Goal: Transaction & Acquisition: Download file/media

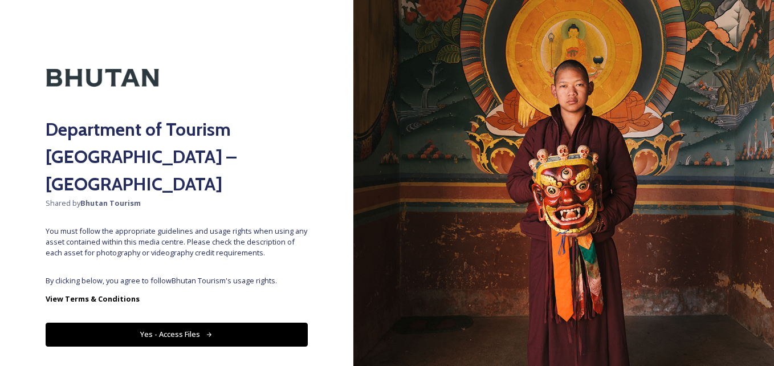
click at [237, 243] on div "Department of Tourism [GEOGRAPHIC_DATA] – Brand Centre Shared by Bhutan Tourism…" at bounding box center [177, 183] width 354 height 275
click at [220, 323] on button "Yes - Access Files" at bounding box center [177, 334] width 262 height 23
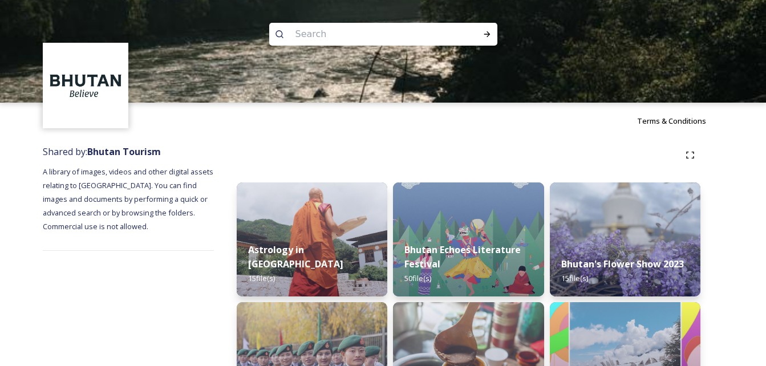
click at [359, 30] on input at bounding box center [368, 34] width 156 height 25
type input "thimphu"
click at [493, 31] on div "Run Search" at bounding box center [487, 34] width 21 height 21
click at [489, 39] on div "Run Search" at bounding box center [487, 34] width 21 height 21
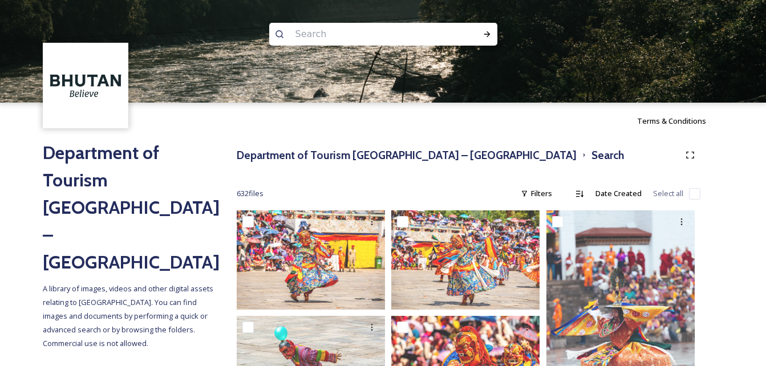
click at [379, 32] on input at bounding box center [368, 34] width 156 height 25
type input "town"
click at [489, 34] on icon at bounding box center [487, 34] width 6 height 6
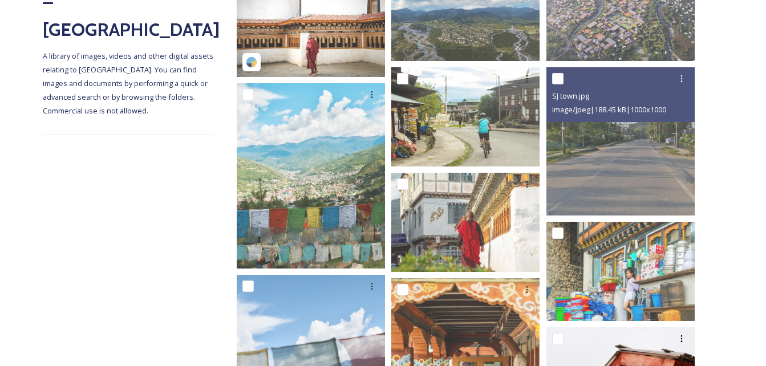
scroll to position [253, 0]
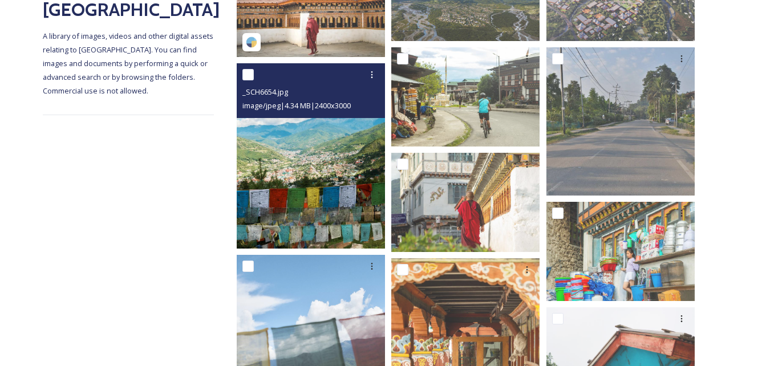
click at [318, 151] on img at bounding box center [311, 155] width 148 height 185
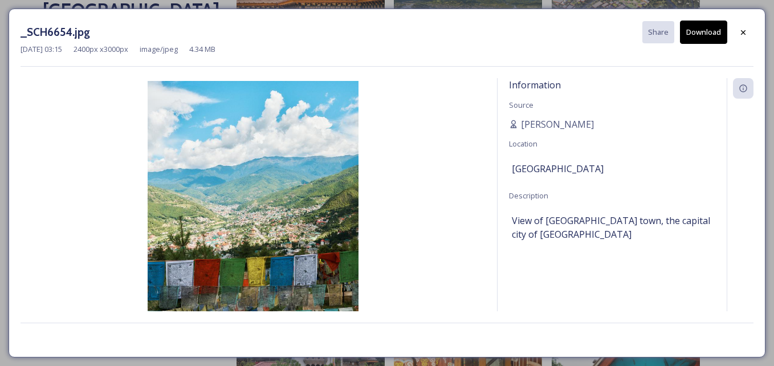
click at [694, 36] on button "Download" at bounding box center [703, 32] width 47 height 23
click at [743, 32] on icon at bounding box center [743, 32] width 5 height 5
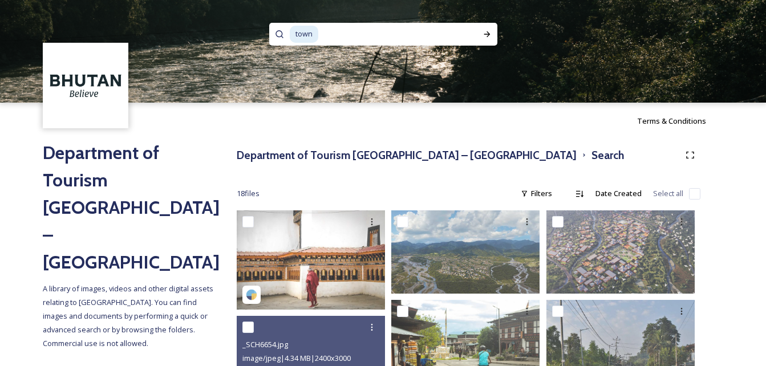
click at [367, 26] on input at bounding box center [389, 34] width 141 height 25
type input "t"
type input "capital"
click at [484, 34] on icon at bounding box center [486, 34] width 9 height 9
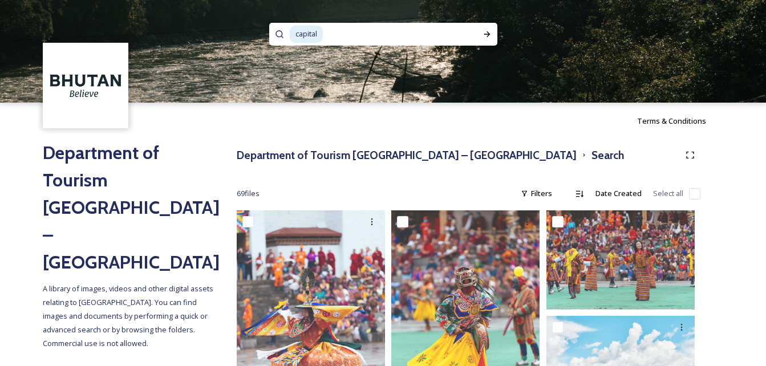
click at [343, 31] on input at bounding box center [393, 34] width 139 height 25
type input "c"
type input "paro"
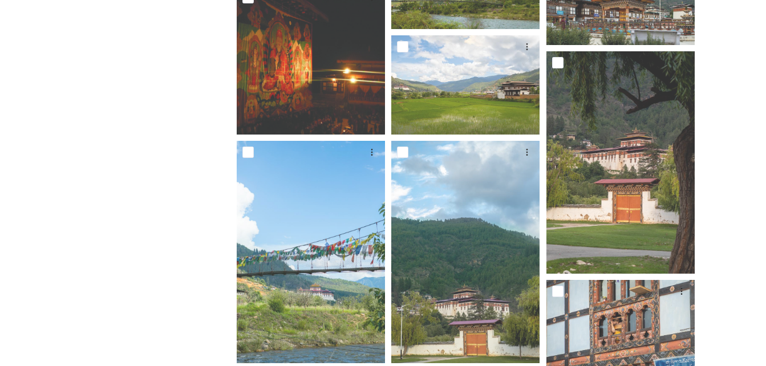
scroll to position [4928, 0]
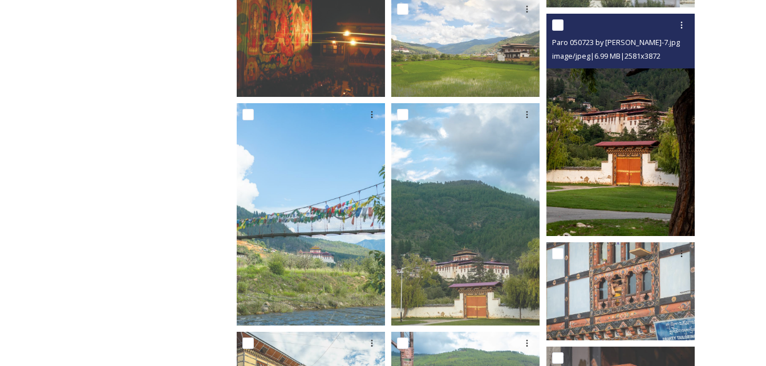
click at [637, 168] on img at bounding box center [620, 125] width 148 height 222
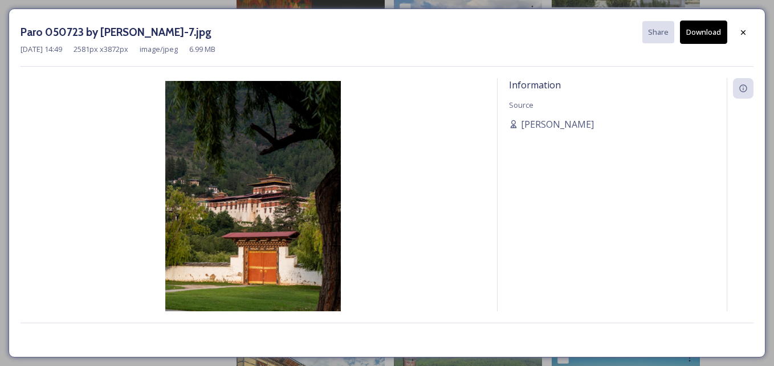
click at [705, 40] on button "Download" at bounding box center [703, 32] width 47 height 23
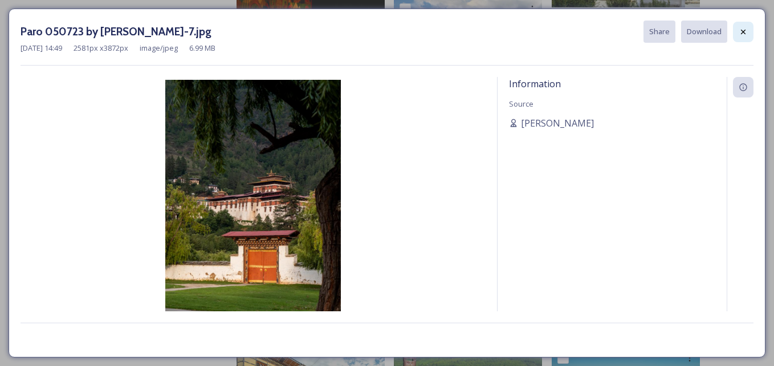
click at [747, 34] on icon at bounding box center [743, 31] width 9 height 9
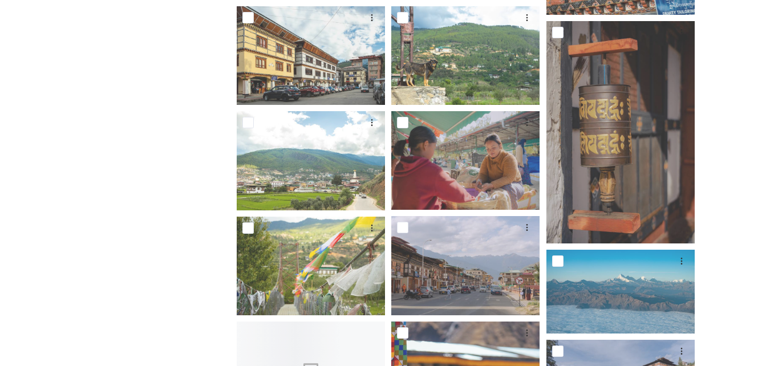
scroll to position [5270, 0]
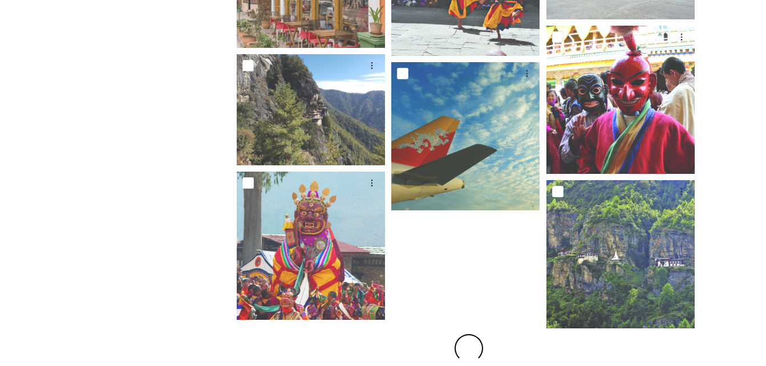
scroll to position [7779, 0]
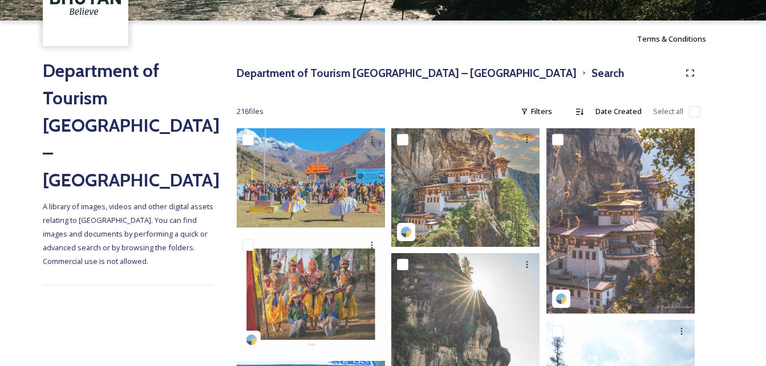
scroll to position [0, 0]
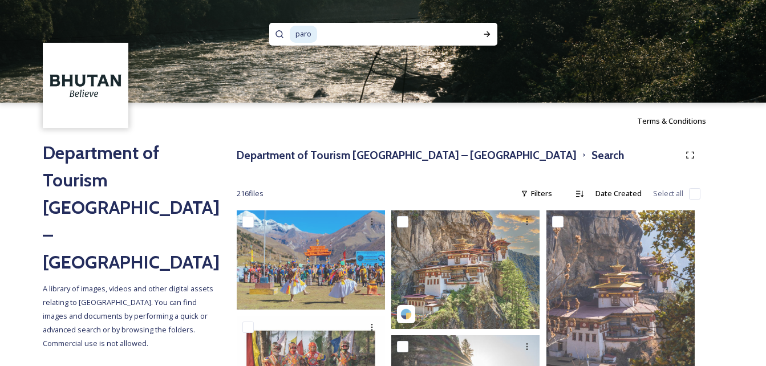
click at [406, 25] on input at bounding box center [389, 34] width 142 height 25
type input "p"
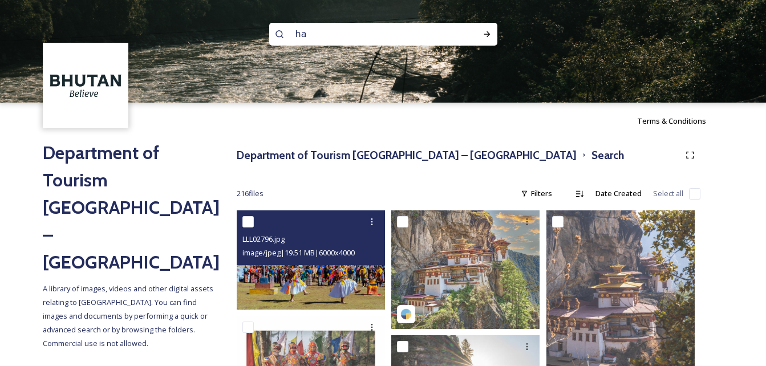
type input "haa"
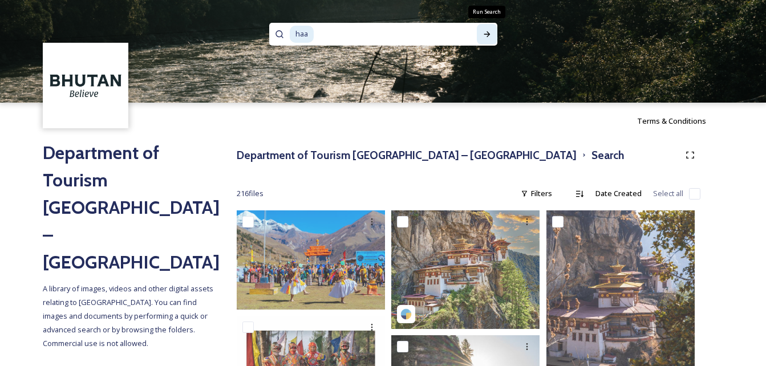
click at [487, 31] on icon at bounding box center [486, 34] width 9 height 9
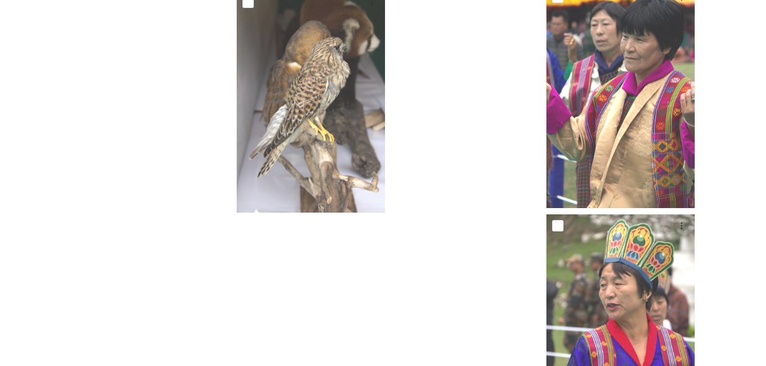
scroll to position [7498, 0]
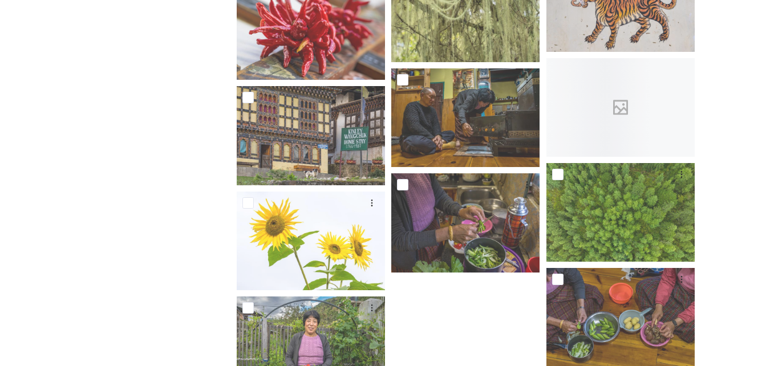
scroll to position [9092, 0]
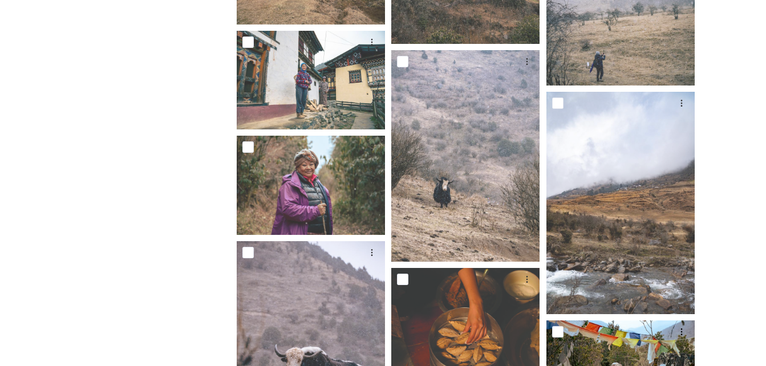
scroll to position [3561, 0]
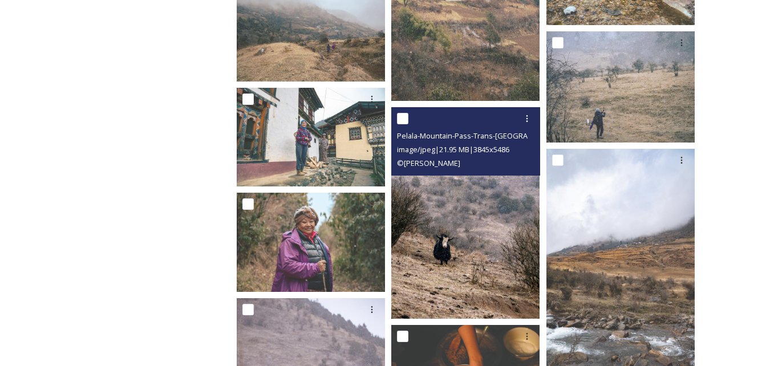
click at [501, 206] on img at bounding box center [465, 213] width 148 height 212
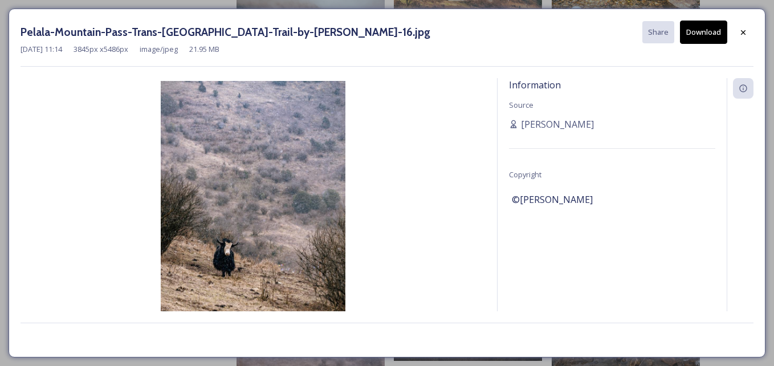
click at [709, 27] on button "Download" at bounding box center [703, 32] width 47 height 23
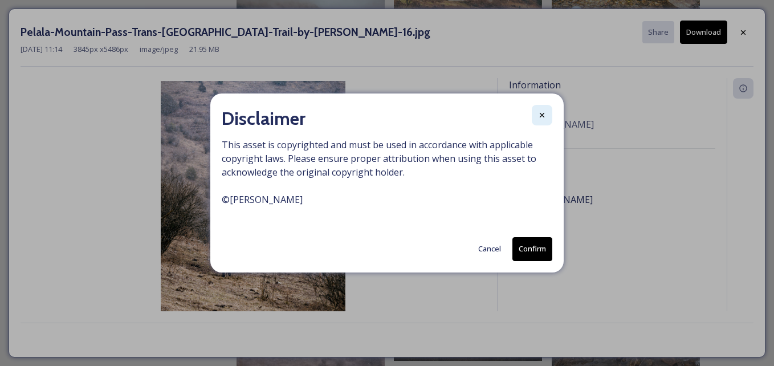
click at [539, 115] on icon at bounding box center [542, 115] width 9 height 9
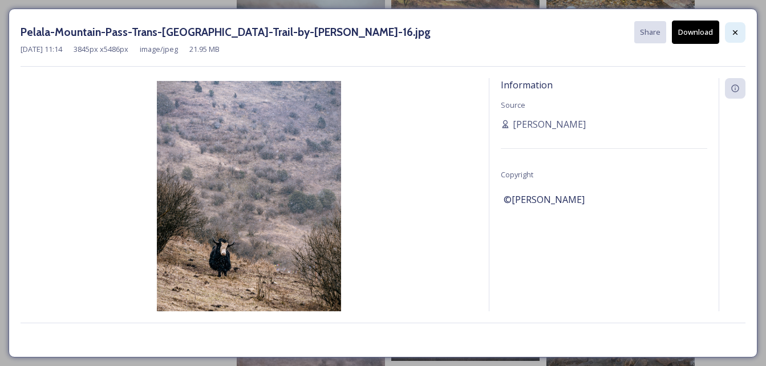
click at [729, 29] on div at bounding box center [735, 32] width 21 height 21
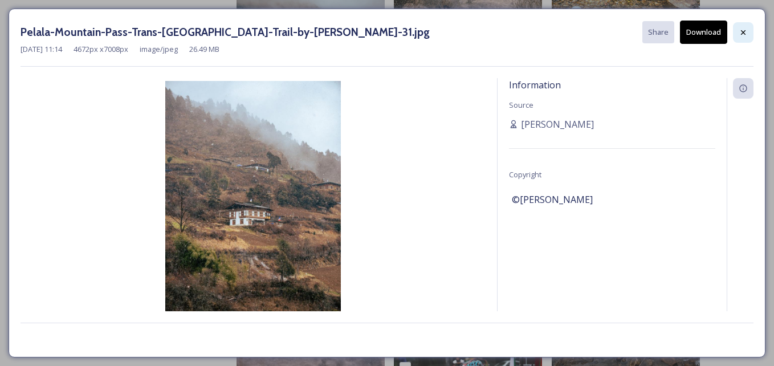
click at [742, 30] on icon at bounding box center [743, 32] width 9 height 9
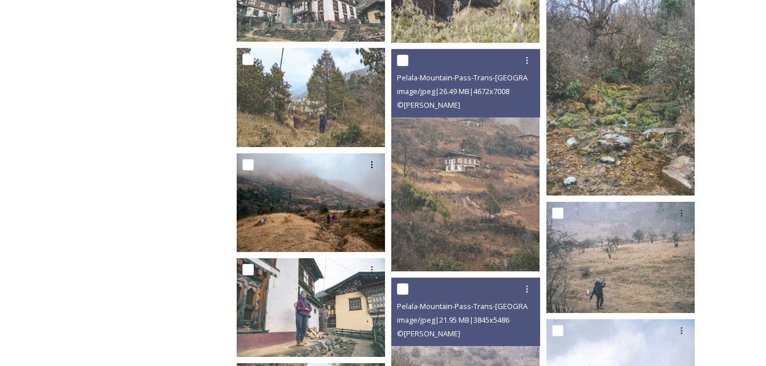
scroll to position [3390, 0]
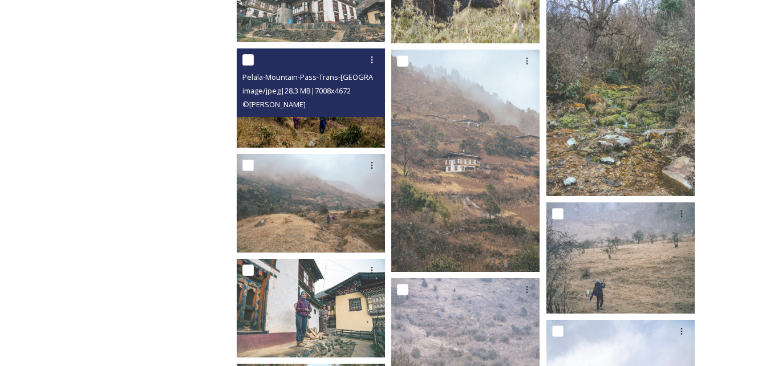
click at [330, 103] on div "© [PERSON_NAME]" at bounding box center [312, 104] width 140 height 14
click at [324, 121] on img at bounding box center [311, 97] width 148 height 99
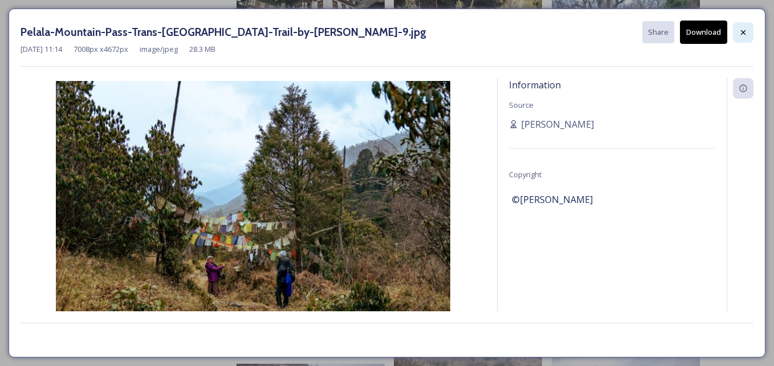
click at [747, 32] on icon at bounding box center [743, 32] width 9 height 9
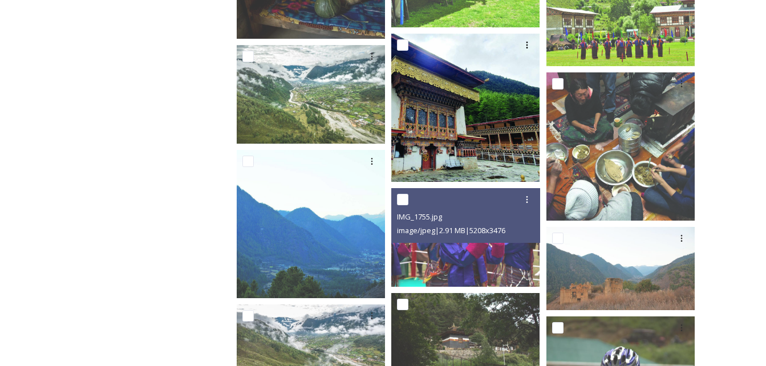
scroll to position [2763, 0]
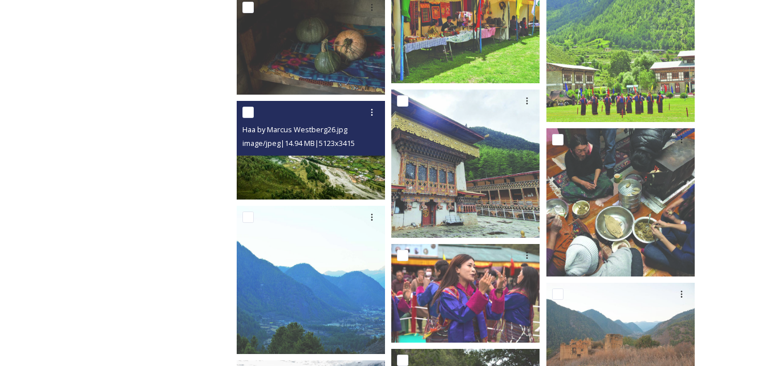
click at [345, 176] on img at bounding box center [311, 150] width 148 height 99
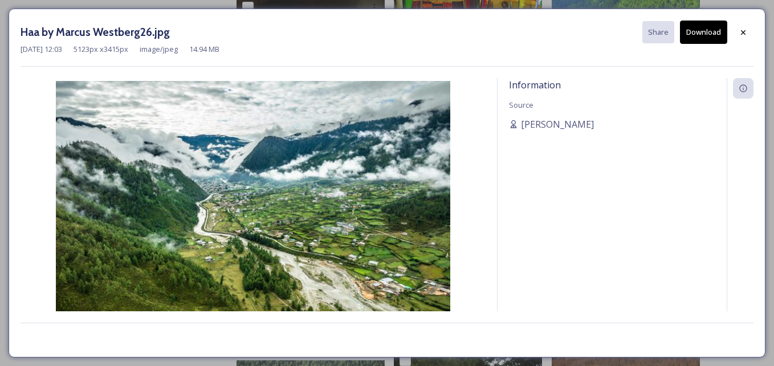
click at [702, 31] on button "Download" at bounding box center [703, 32] width 47 height 23
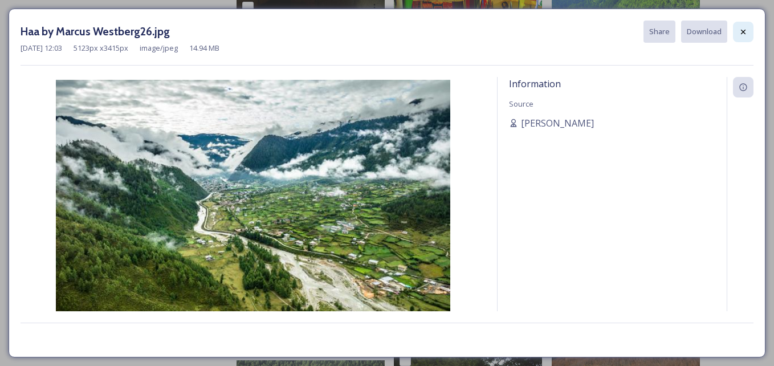
click at [740, 30] on icon at bounding box center [743, 31] width 9 height 9
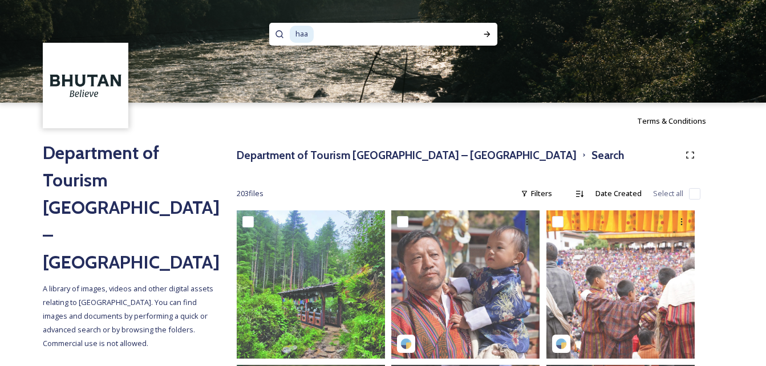
click at [406, 33] on input at bounding box center [387, 34] width 144 height 25
type input "h"
